Goal: Task Accomplishment & Management: Complete application form

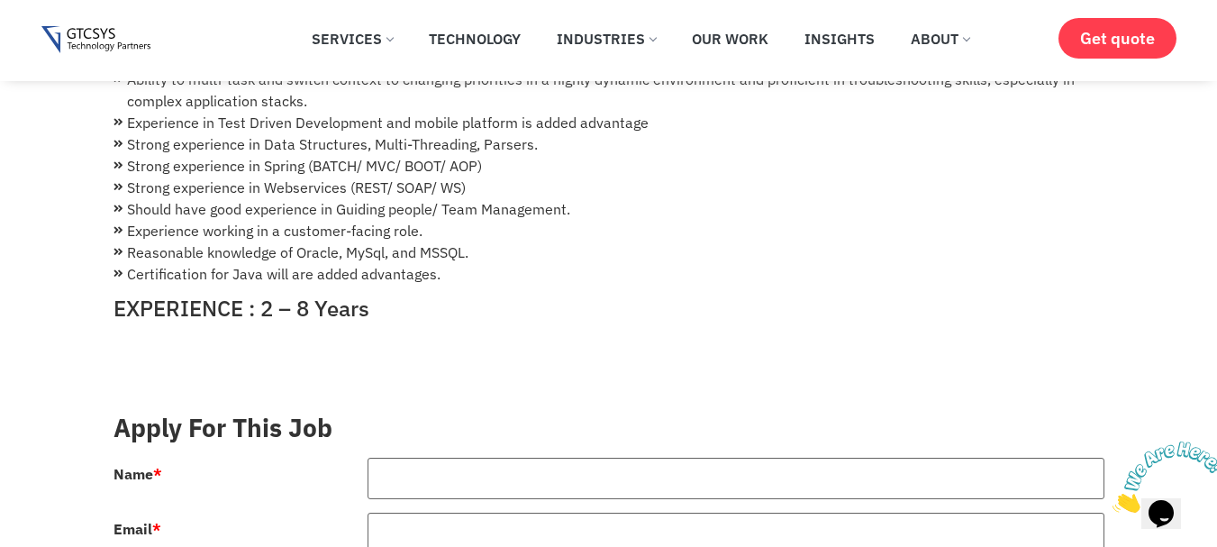
scroll to position [631, 0]
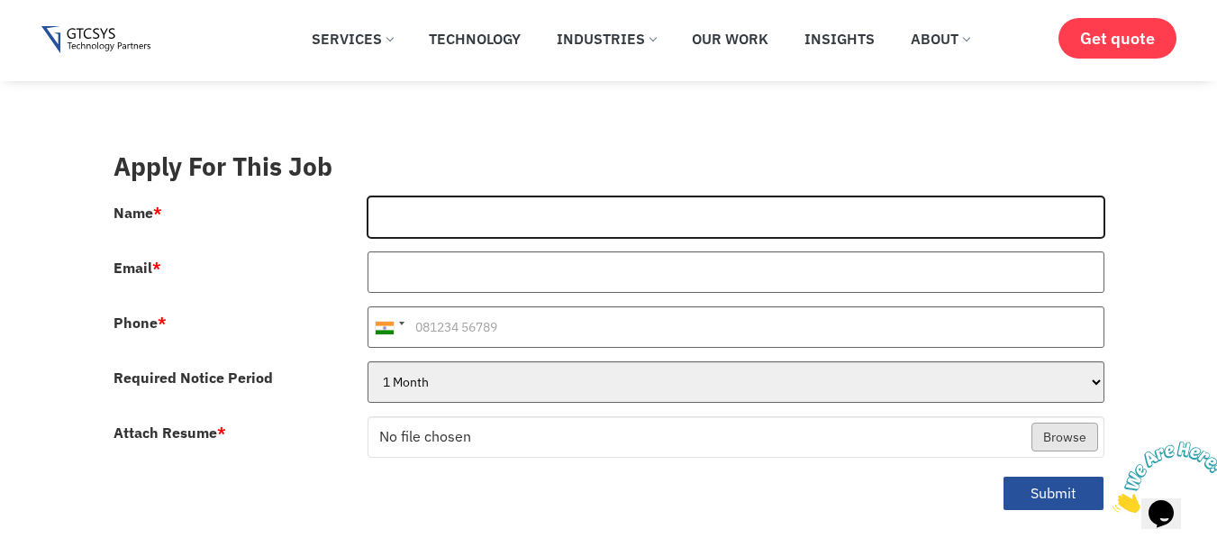
click at [496, 196] on input "Name *" at bounding box center [736, 216] width 737 height 41
type input "[PERSON_NAME]"
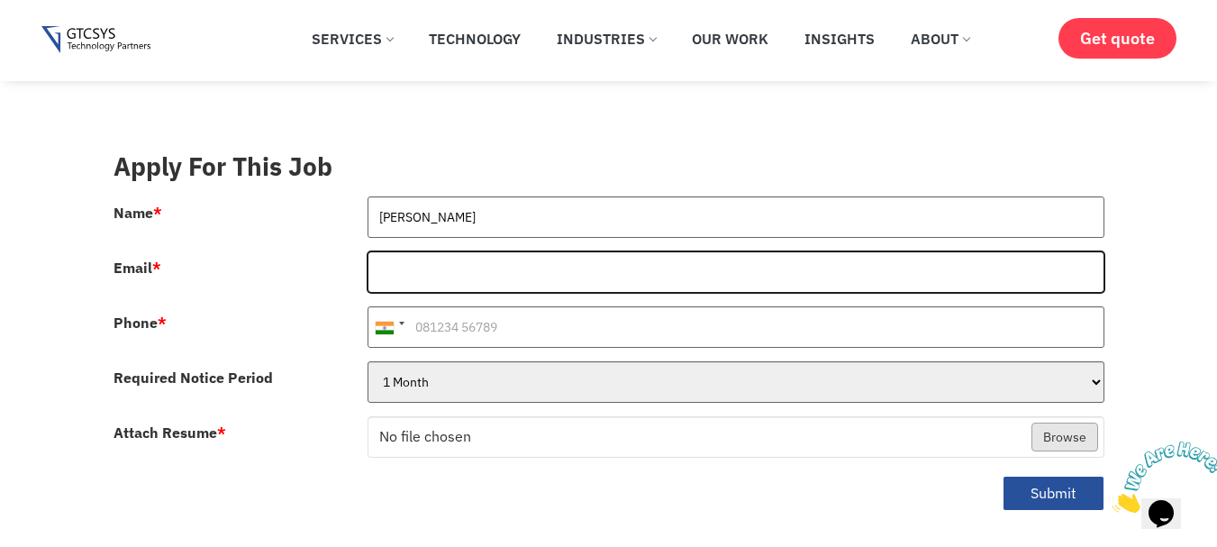
click at [506, 251] on input "Email *" at bounding box center [736, 271] width 737 height 41
type input "[EMAIL_ADDRESS][DOMAIN_NAME]"
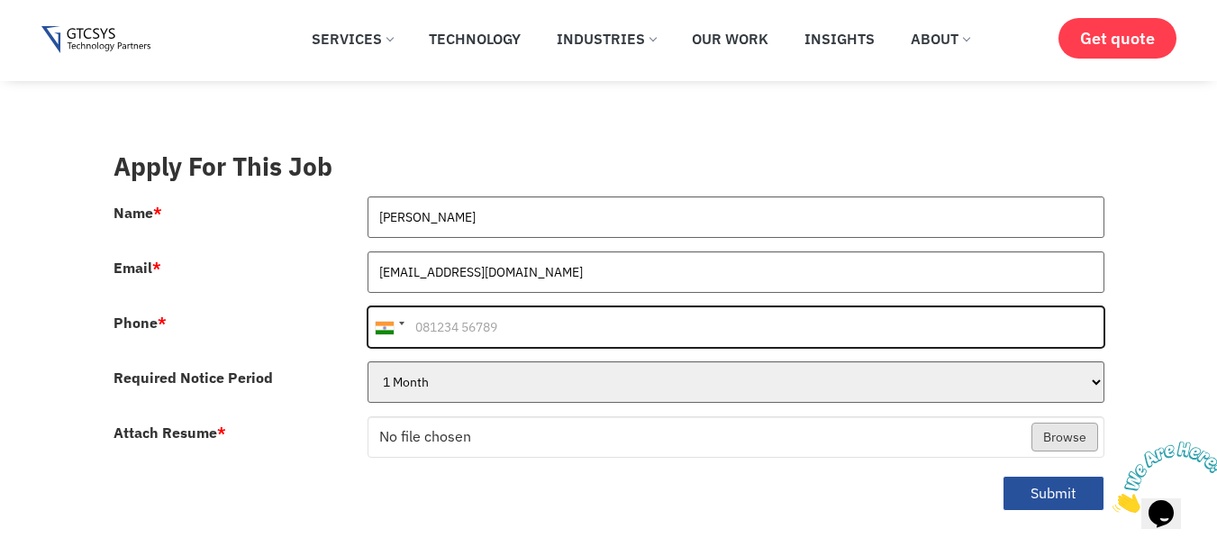
click at [509, 306] on input "Phone *" at bounding box center [736, 326] width 737 height 41
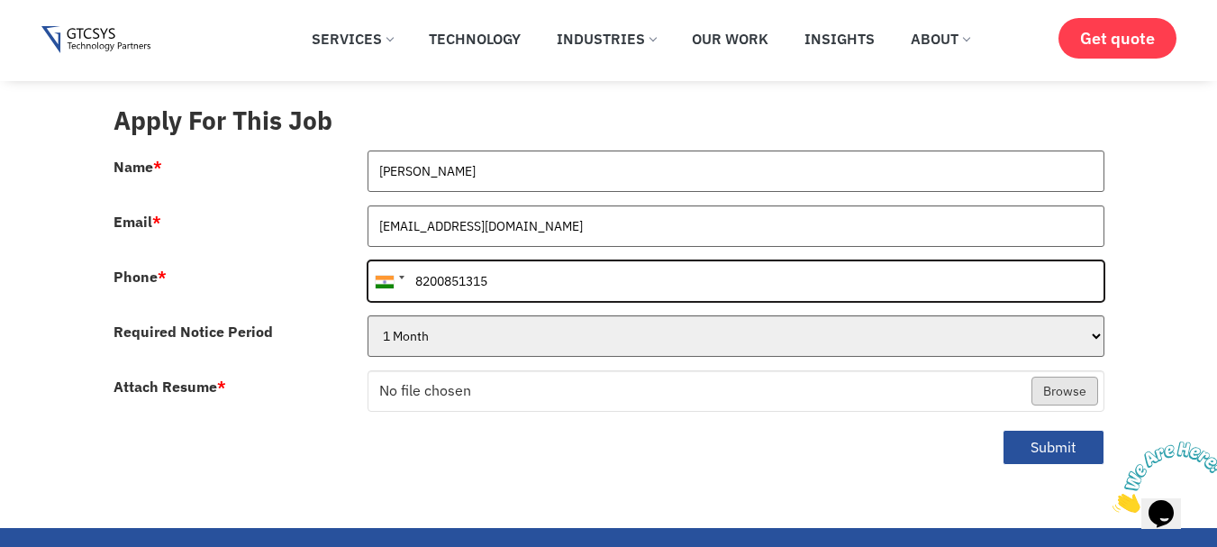
scroll to position [721, 0]
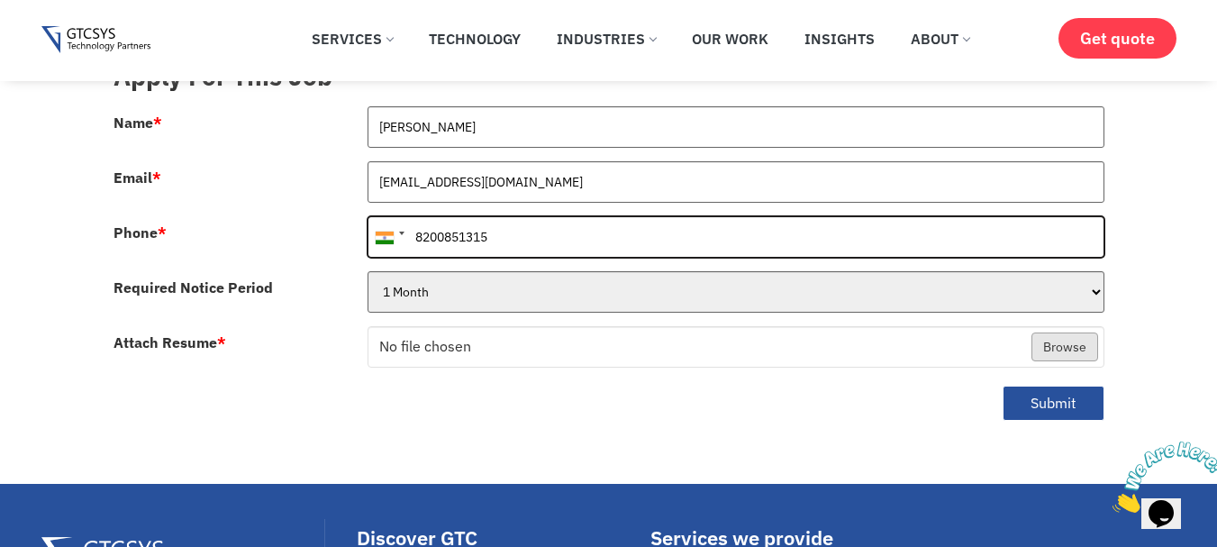
type input "8200851315"
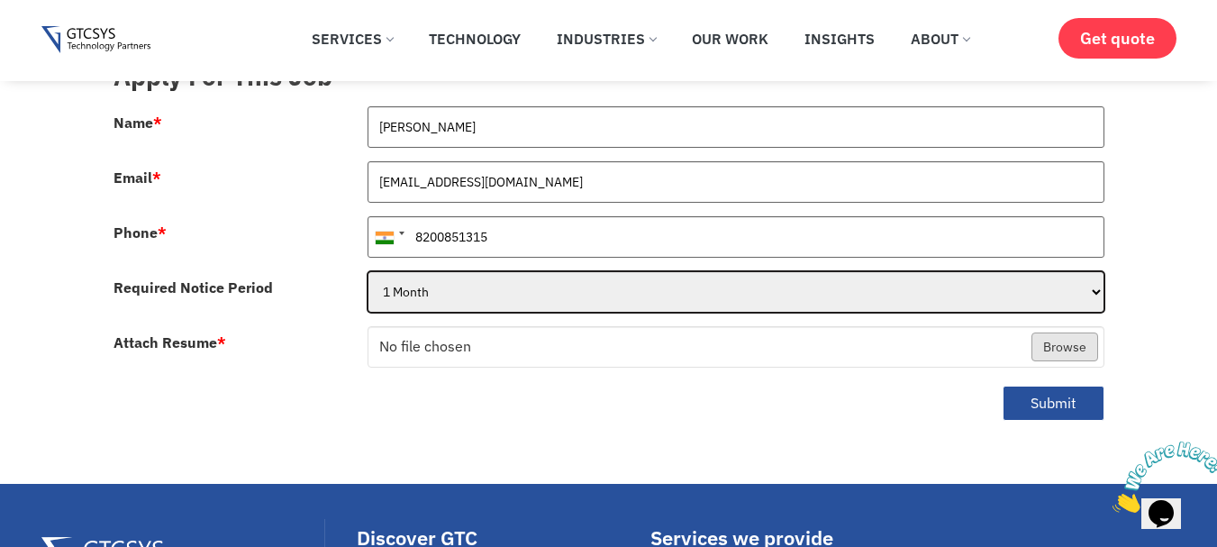
click at [532, 278] on select "1 Month 2 Months 3Months" at bounding box center [736, 291] width 737 height 41
click at [521, 290] on select "1 Month 2 Months 3Months" at bounding box center [736, 291] width 737 height 41
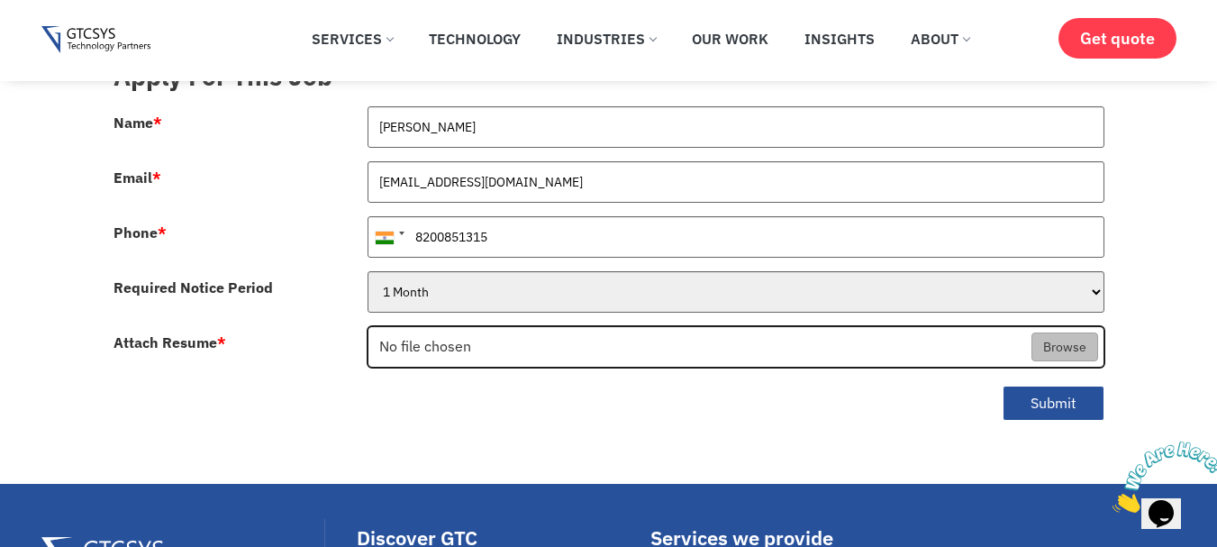
click at [505, 327] on input "Attach Resume *" at bounding box center [736, 347] width 735 height 41
type input "C:\fakepath\[PERSON_NAME] RESUME.pdf"
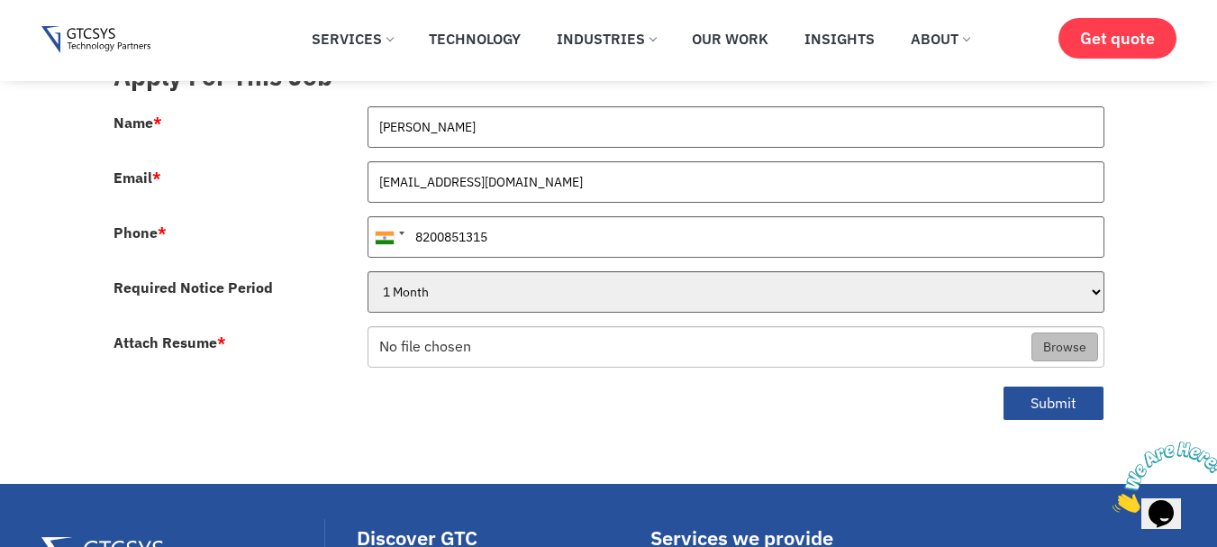
click at [232, 124] on div at bounding box center [609, 133] width 1018 height 55
click at [1050, 388] on button "Submit" at bounding box center [1054, 403] width 102 height 35
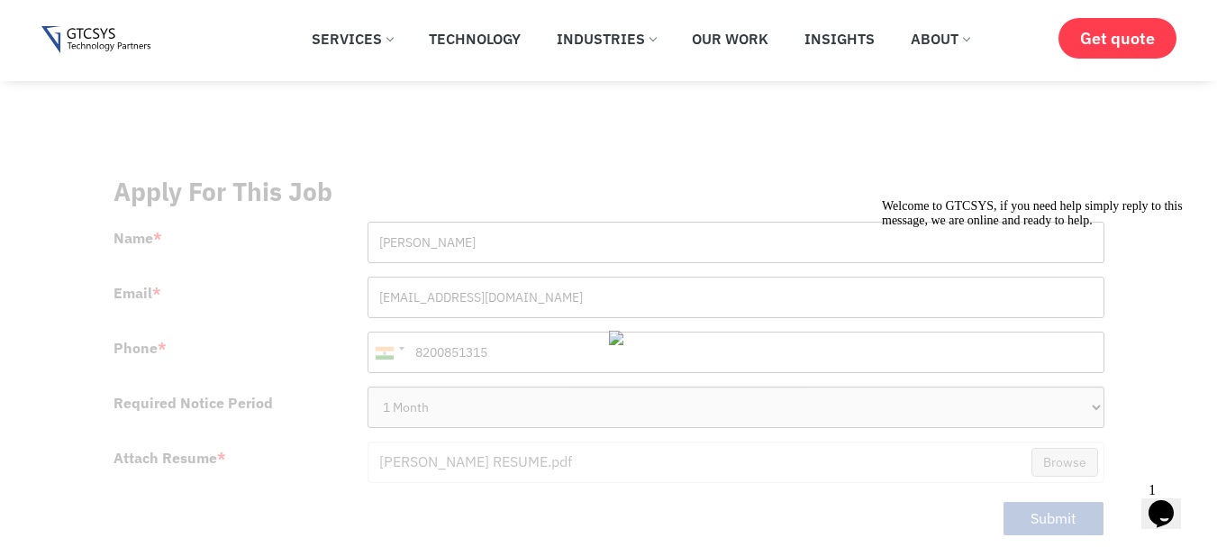
scroll to position [360, 0]
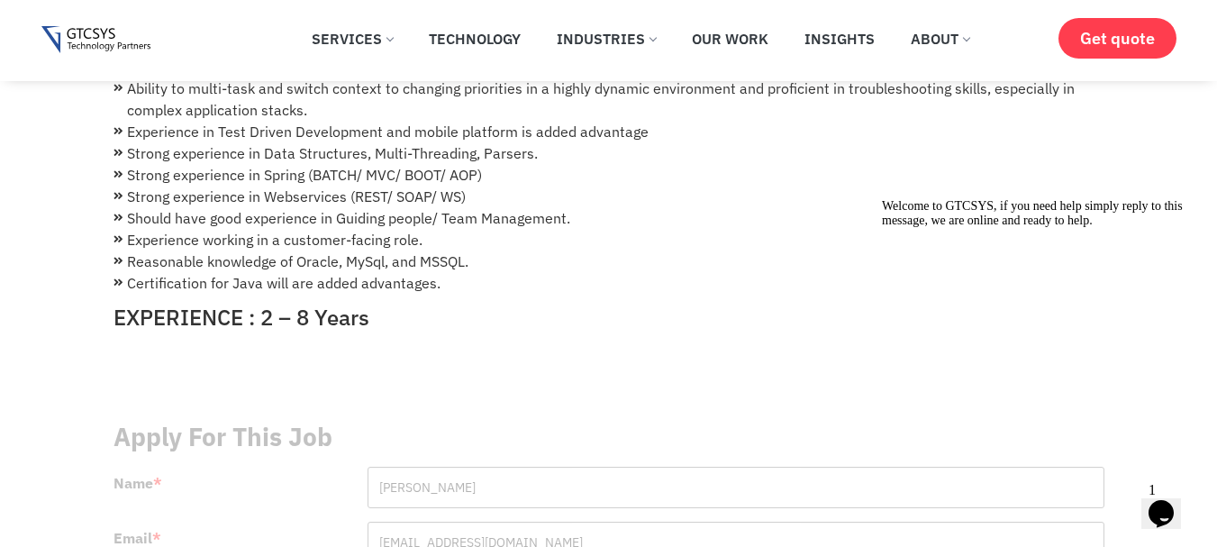
click at [882, 199] on icon "Chat attention grabber" at bounding box center [882, 199] width 0 height 0
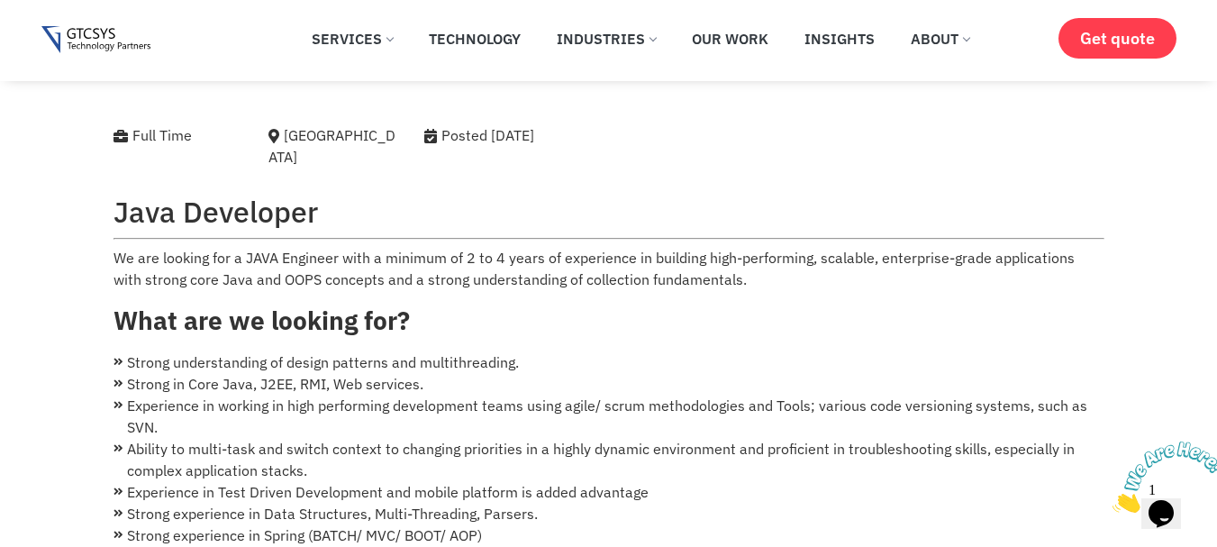
scroll to position [451, 0]
